Goal: Information Seeking & Learning: Learn about a topic

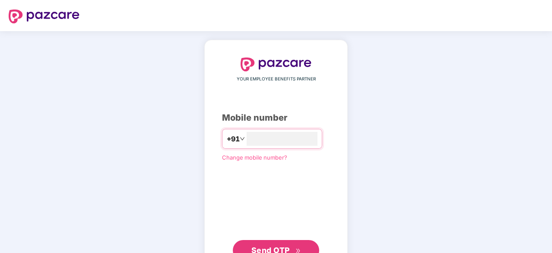
type input "**********"
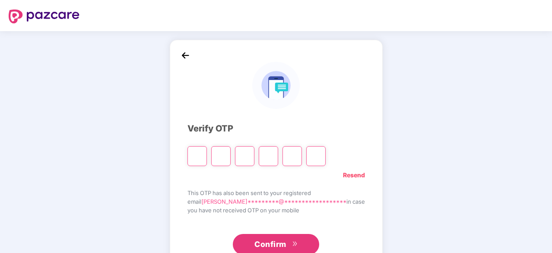
type input "*"
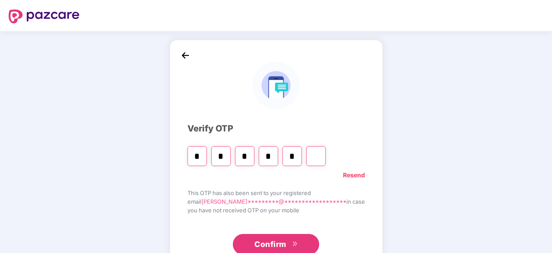
type input "*"
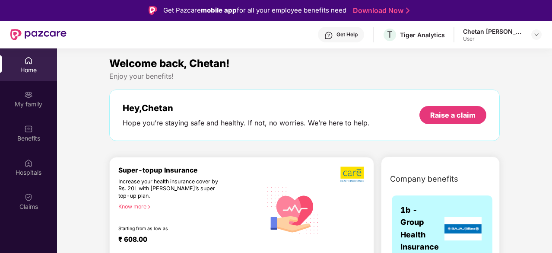
click at [344, 36] on div "Get Help" at bounding box center [347, 34] width 21 height 7
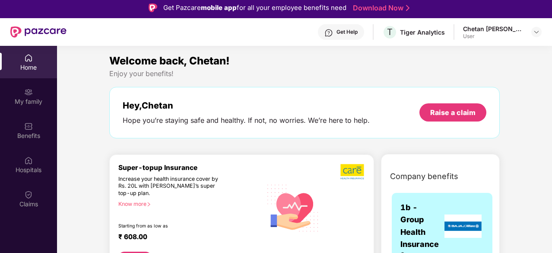
scroll to position [5, 0]
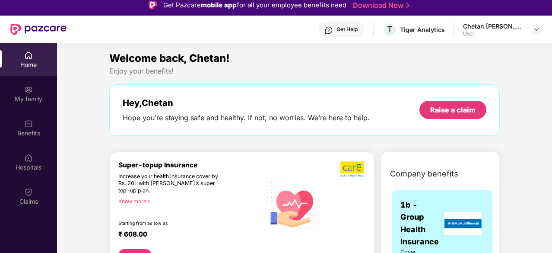
click at [348, 29] on div "Get Help" at bounding box center [347, 29] width 21 height 7
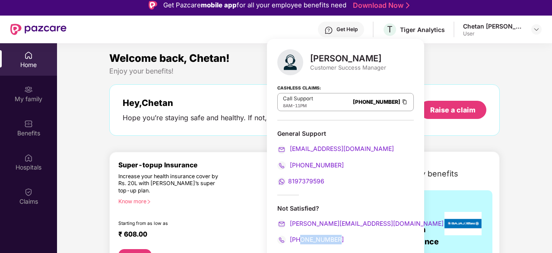
drag, startPoint x: 338, startPoint y: 242, endPoint x: 301, endPoint y: 245, distance: 37.7
click at [301, 245] on div "[PERSON_NAME] Senthilrajan Customer Success Manager Cashless Claims: Call Suppo…" at bounding box center [345, 150] width 157 height 222
copy span "7708080760"
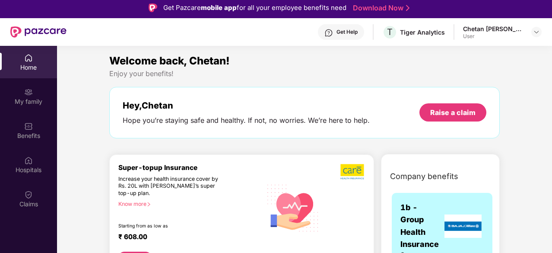
scroll to position [1, 0]
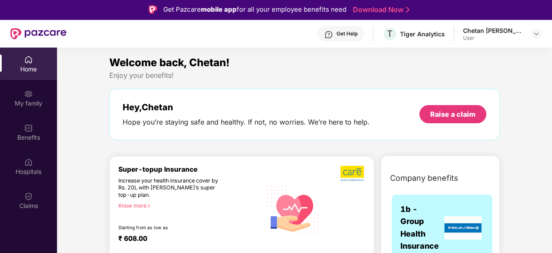
click at [340, 30] on div "Get Help" at bounding box center [347, 33] width 21 height 7
click at [32, 138] on div "Benefits" at bounding box center [28, 137] width 57 height 9
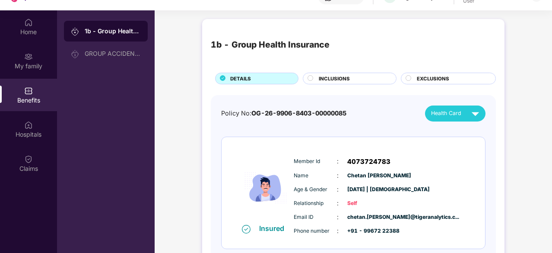
scroll to position [48, 0]
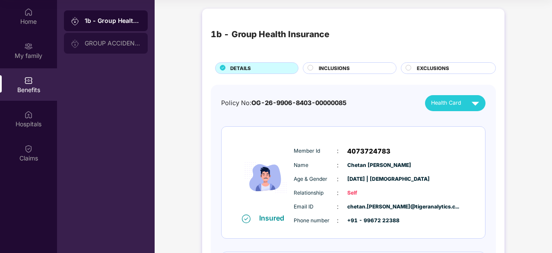
click at [125, 40] on div "GROUP ACCIDENTAL INSURANCE" at bounding box center [113, 43] width 56 height 7
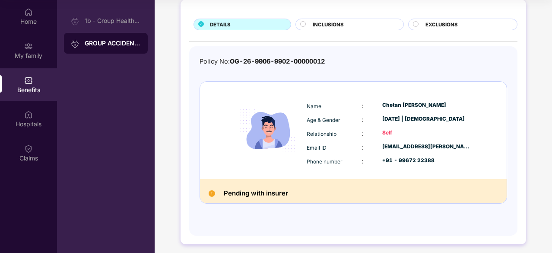
scroll to position [49, 0]
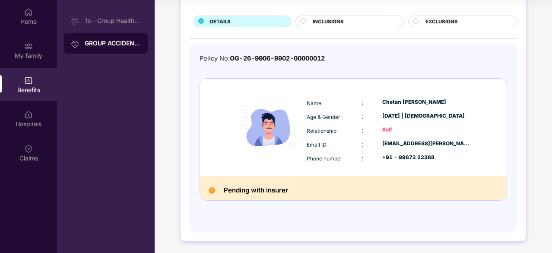
click at [211, 190] on img at bounding box center [212, 190] width 6 height 6
click at [305, 18] on icon at bounding box center [303, 21] width 6 height 6
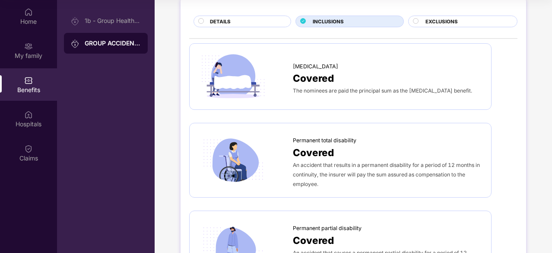
click at [432, 19] on span "EXCLUSIONS" at bounding box center [442, 22] width 32 height 8
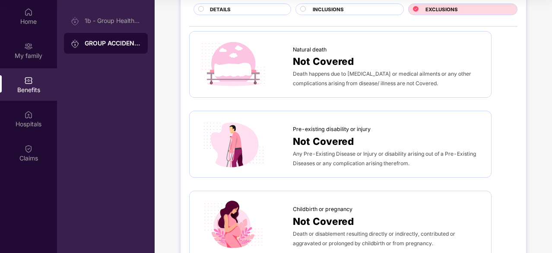
scroll to position [0, 0]
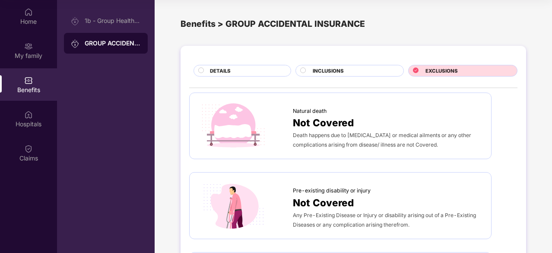
click at [316, 70] on span "INCLUSIONS" at bounding box center [328, 71] width 31 height 8
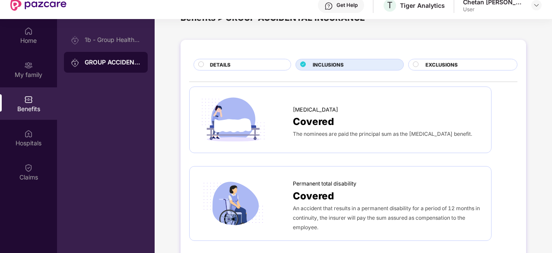
scroll to position [29, 0]
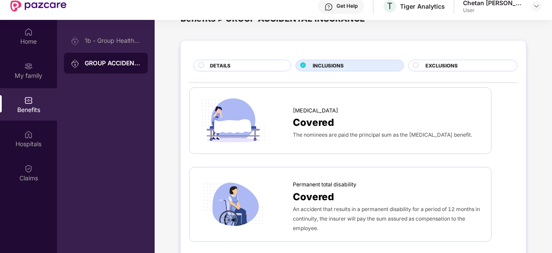
click at [240, 62] on div "DETAILS" at bounding box center [246, 66] width 81 height 9
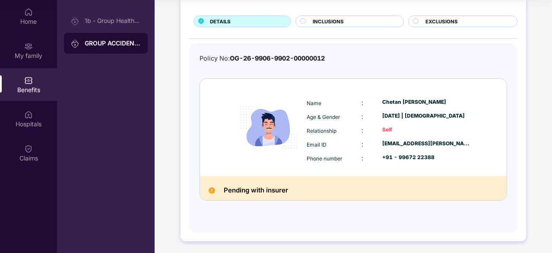
scroll to position [0, 0]
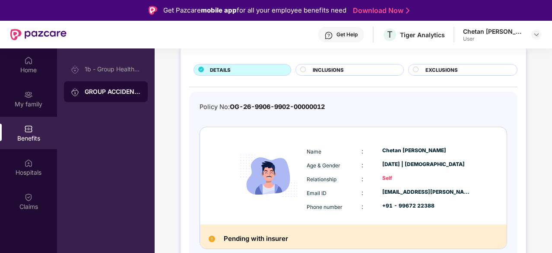
click at [343, 31] on div "Get Help" at bounding box center [347, 34] width 21 height 7
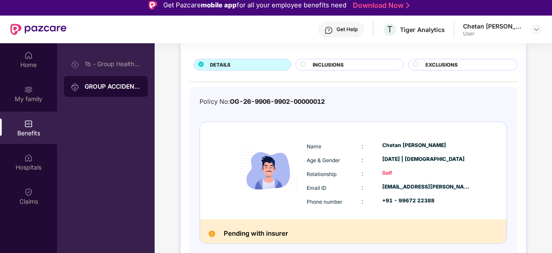
scroll to position [6, 0]
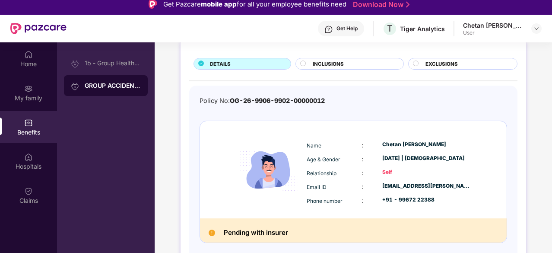
click at [343, 27] on div "Get Help" at bounding box center [347, 28] width 21 height 7
